Goal: Complete application form

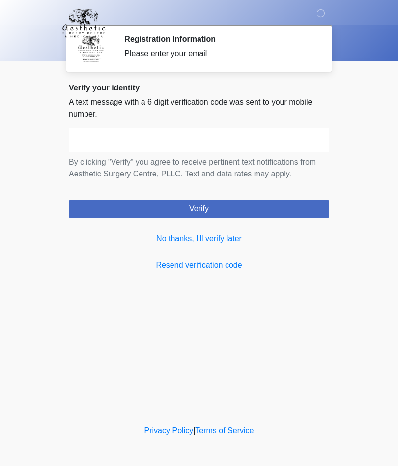
click at [228, 242] on link "No thanks, I'll verify later" at bounding box center [199, 239] width 261 height 12
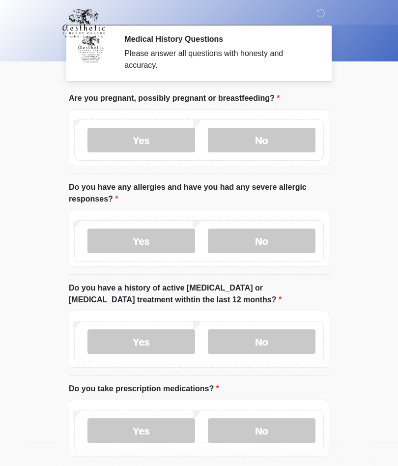
click at [291, 134] on label "No" at bounding box center [262, 140] width 108 height 25
click at [285, 243] on label "No" at bounding box center [262, 241] width 108 height 25
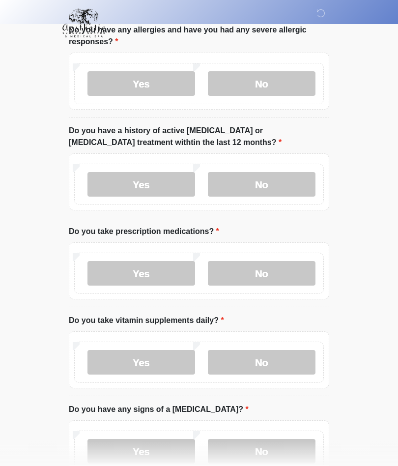
scroll to position [157, 0]
click at [295, 180] on label "No" at bounding box center [262, 184] width 108 height 25
click at [283, 271] on label "No" at bounding box center [262, 273] width 108 height 25
click at [286, 359] on label "No" at bounding box center [262, 362] width 108 height 25
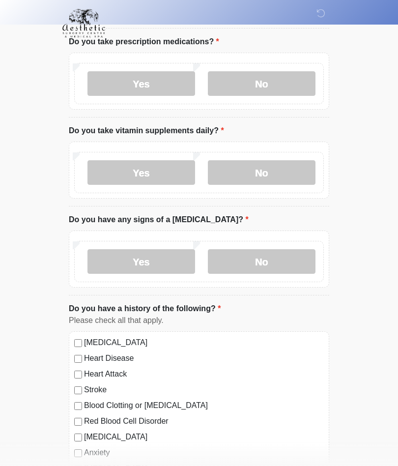
scroll to position [349, 0]
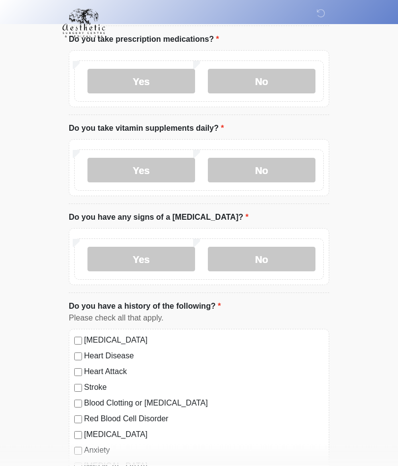
click at [290, 257] on label "No" at bounding box center [262, 259] width 108 height 25
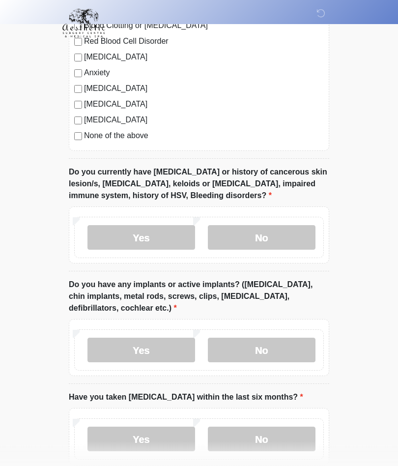
scroll to position [728, 0]
click at [282, 240] on label "No" at bounding box center [262, 237] width 108 height 25
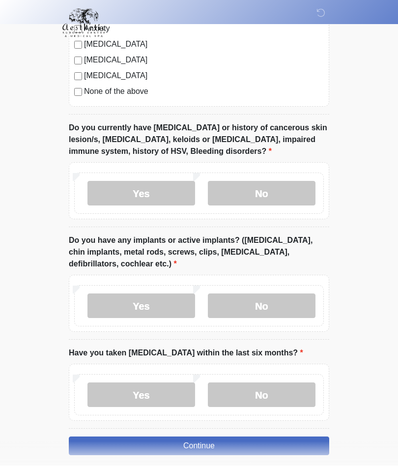
scroll to position [769, 0]
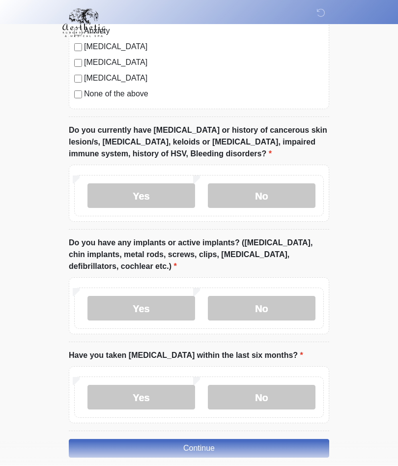
click at [296, 302] on label "No" at bounding box center [262, 309] width 108 height 25
click at [283, 394] on label "No" at bounding box center [262, 398] width 108 height 25
click at [258, 444] on button "Continue" at bounding box center [199, 449] width 261 height 19
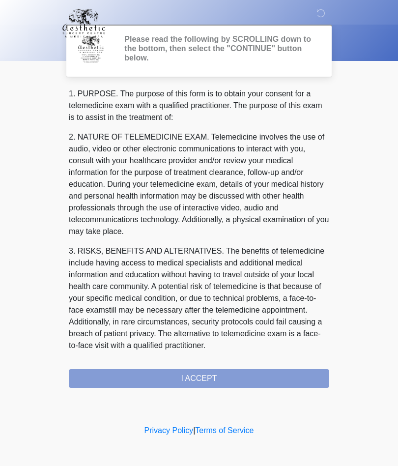
scroll to position [0, 0]
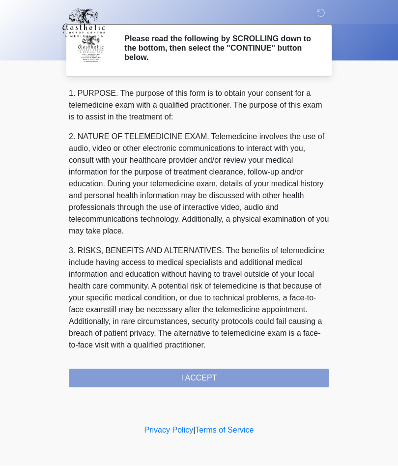
click at [244, 379] on div "1. PURPOSE. The purpose of this form is to obtain your consent for a telemedici…" at bounding box center [199, 238] width 261 height 300
click at [228, 376] on div "1. PURPOSE. The purpose of this form is to obtain your consent for a telemedici…" at bounding box center [199, 238] width 261 height 300
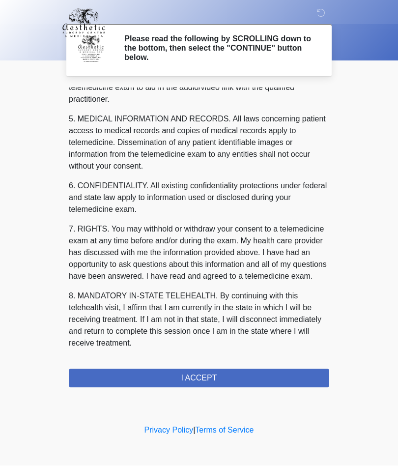
scroll to position [313, 0]
click at [224, 374] on button "I ACCEPT" at bounding box center [199, 378] width 261 height 19
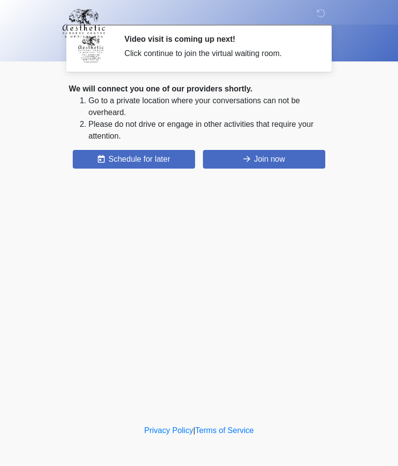
click at [303, 162] on button "Join now" at bounding box center [264, 159] width 122 height 19
